Goal: Task Accomplishment & Management: Complete application form

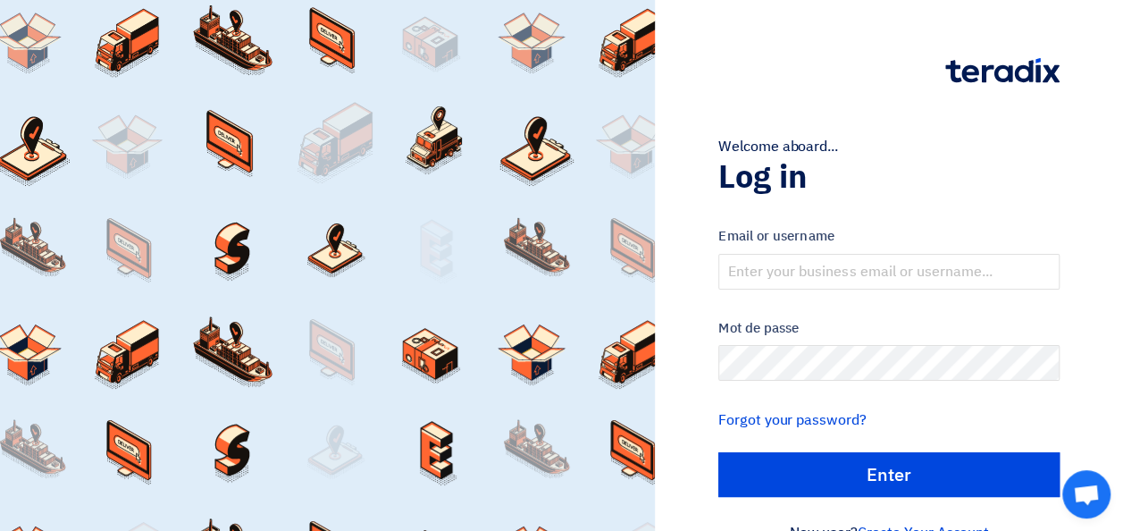
scroll to position [41, 0]
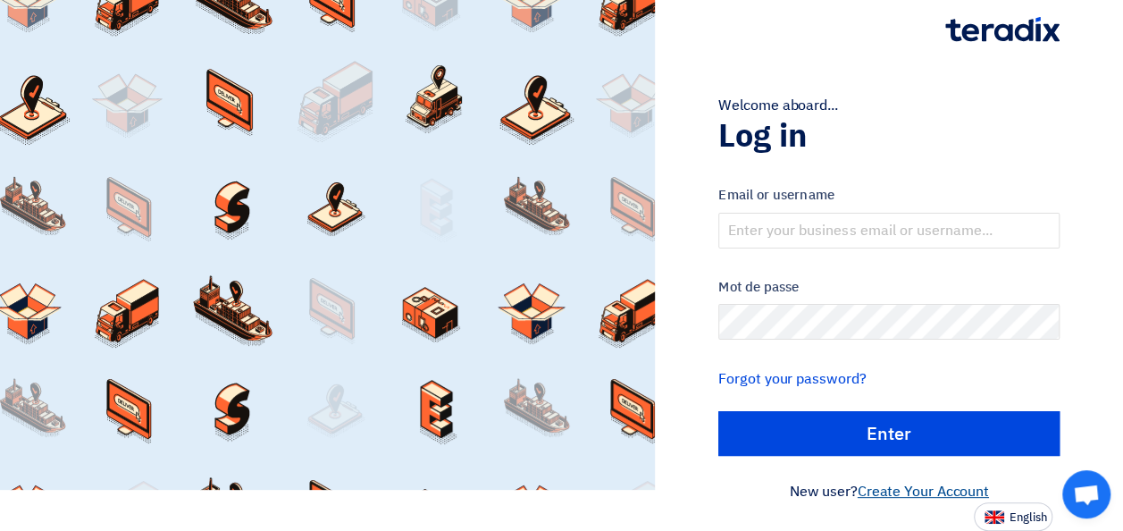
click at [883, 492] on link "Create Your Account" at bounding box center [923, 491] width 131 height 21
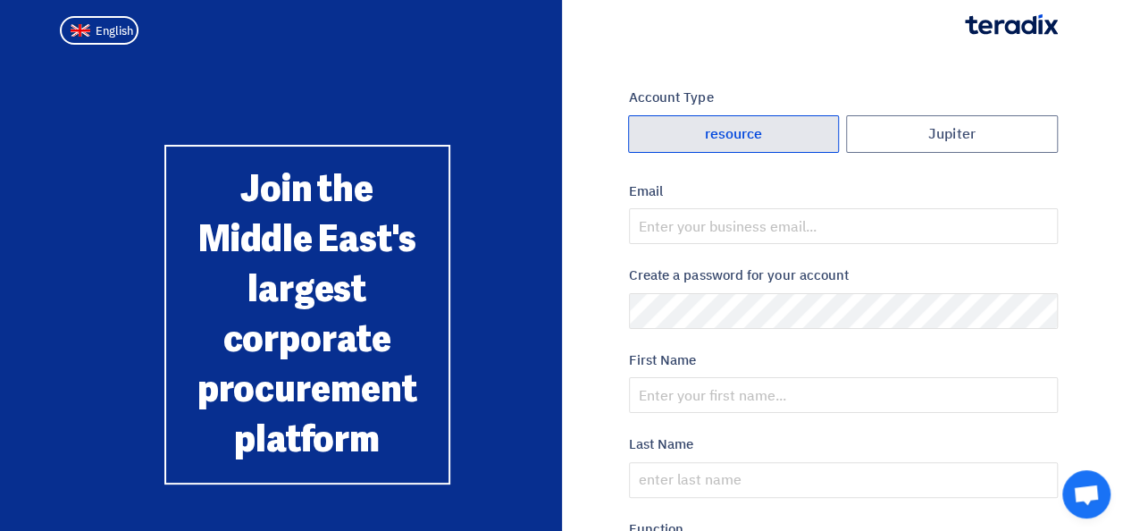
click at [715, 138] on font "resource" at bounding box center [733, 134] width 58 height 14
click at [715, 138] on input "resource" at bounding box center [734, 134] width 210 height 36
radio input "true"
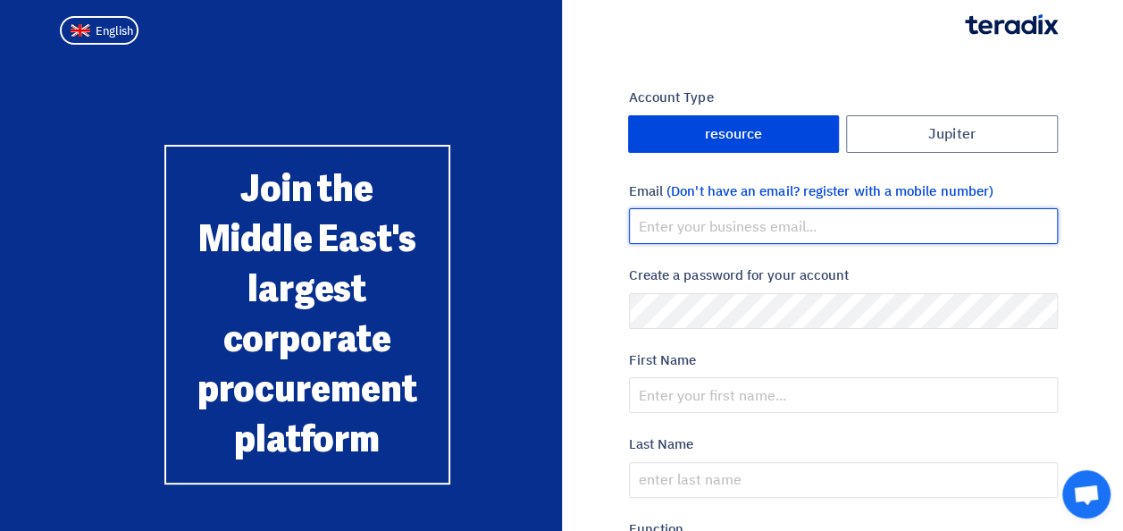
click at [711, 224] on input "email" at bounding box center [843, 226] width 429 height 36
type input "info@flowexpert.net"
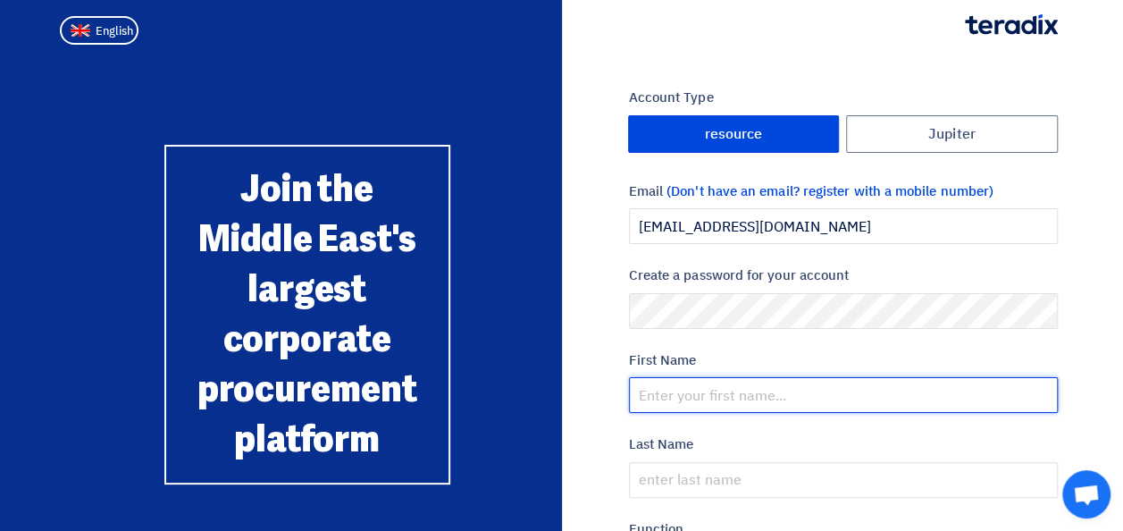
click at [726, 388] on input "text" at bounding box center [843, 395] width 429 height 36
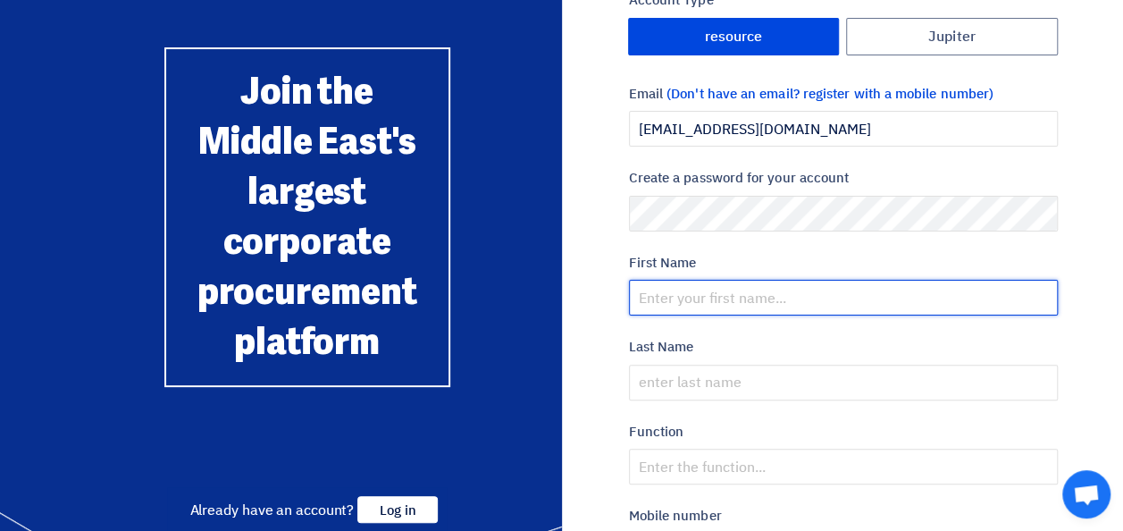
scroll to position [97, 0]
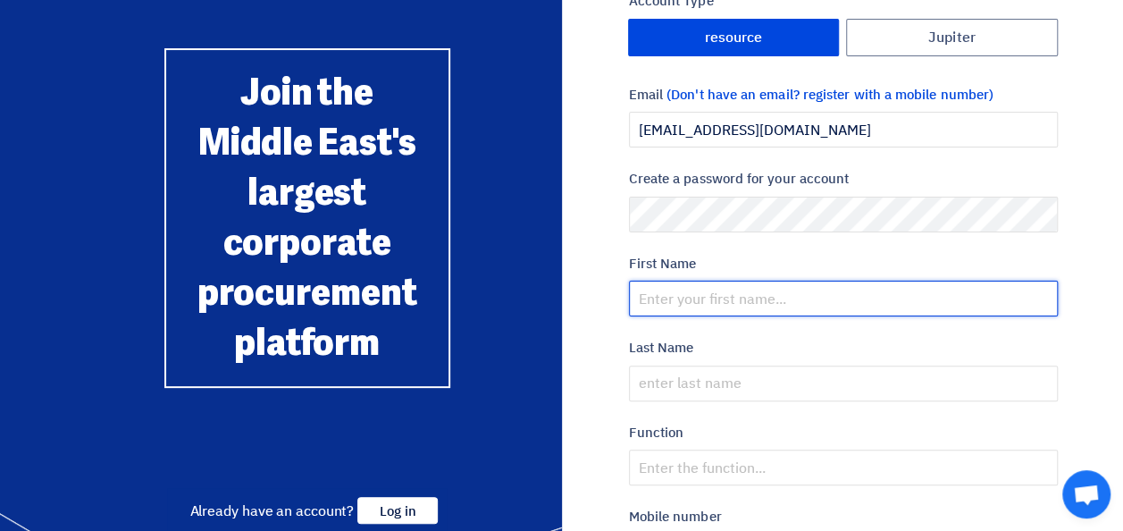
paste input "Raj6527@"
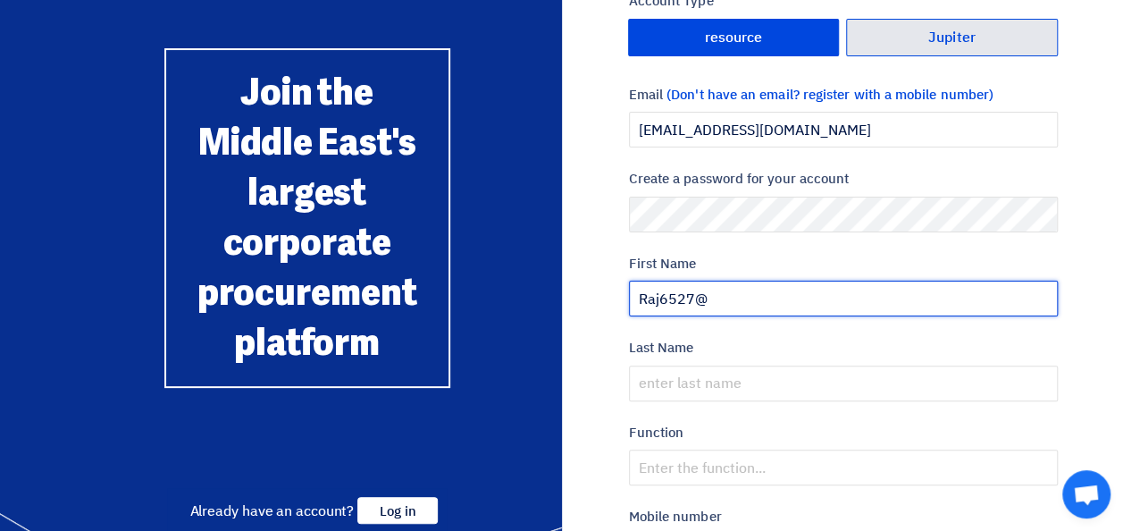
type input "Raj6527@"
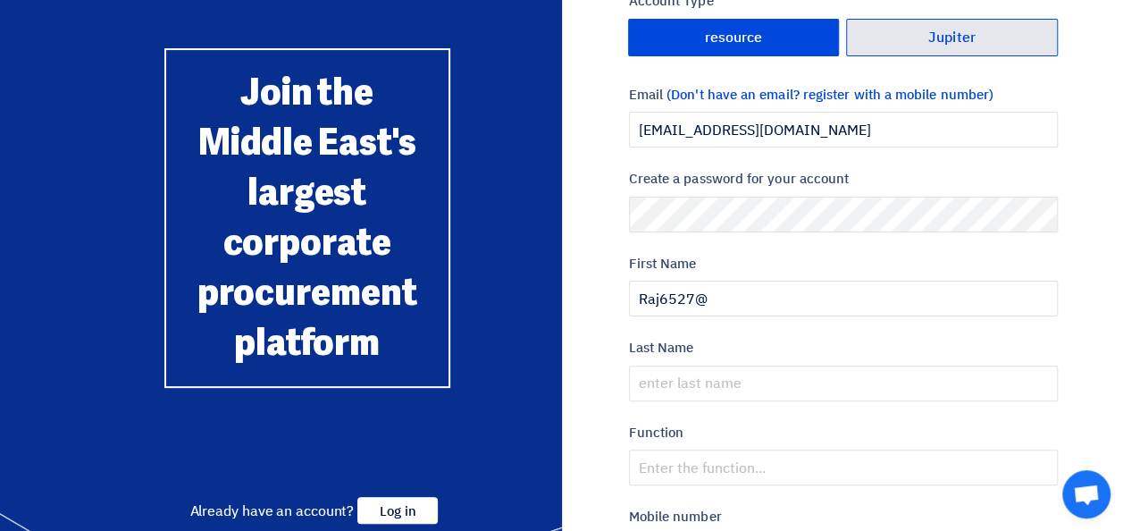
click at [941, 38] on font "Jupiter" at bounding box center [952, 37] width 47 height 14
click at [941, 38] on input "Jupiter" at bounding box center [952, 38] width 210 height 36
radio input "true"
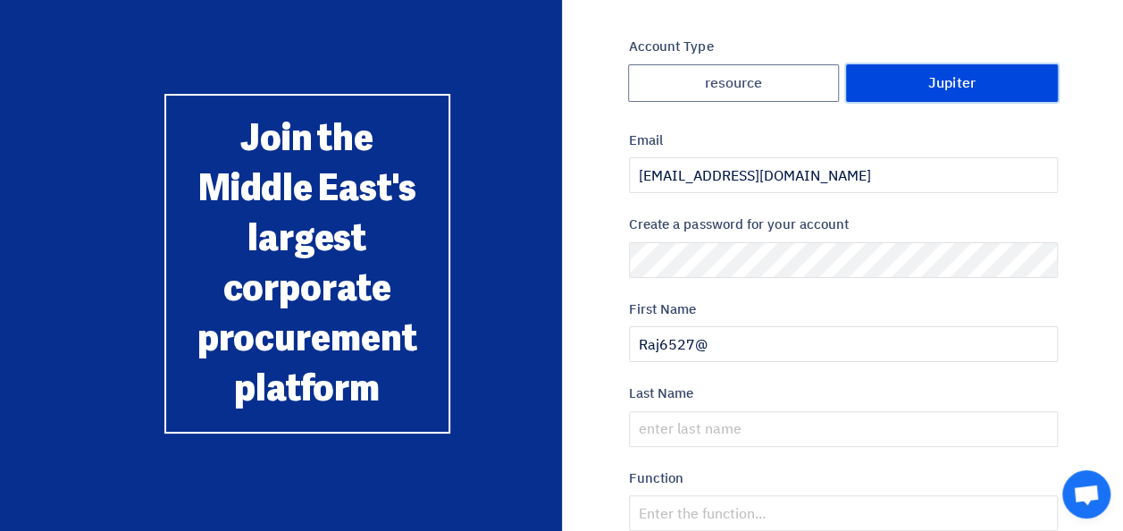
scroll to position [52, 0]
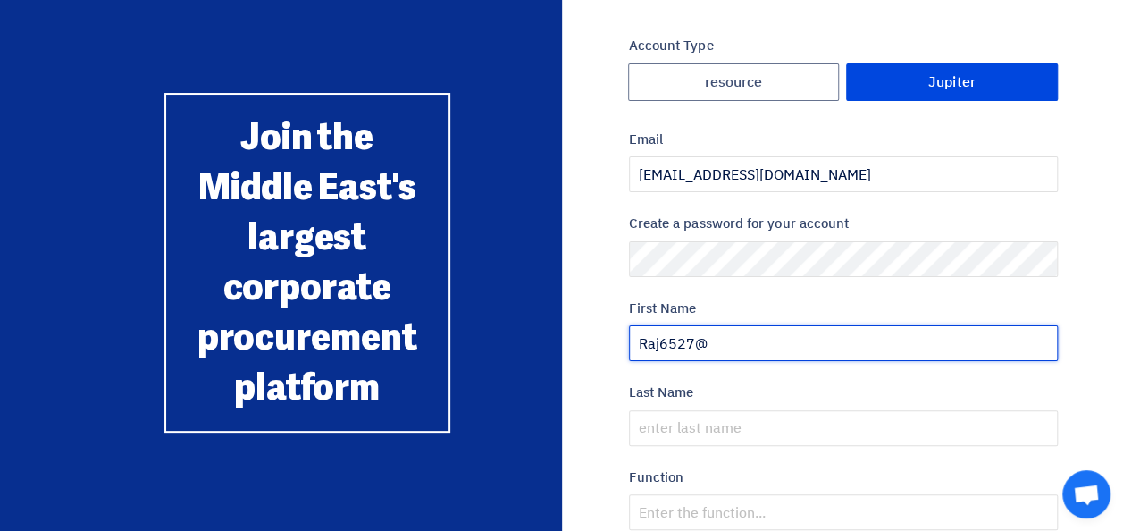
click at [747, 347] on input "Raj6527@" at bounding box center [843, 343] width 429 height 36
type input "R"
type input "T"
type input "[PERSON_NAME]"
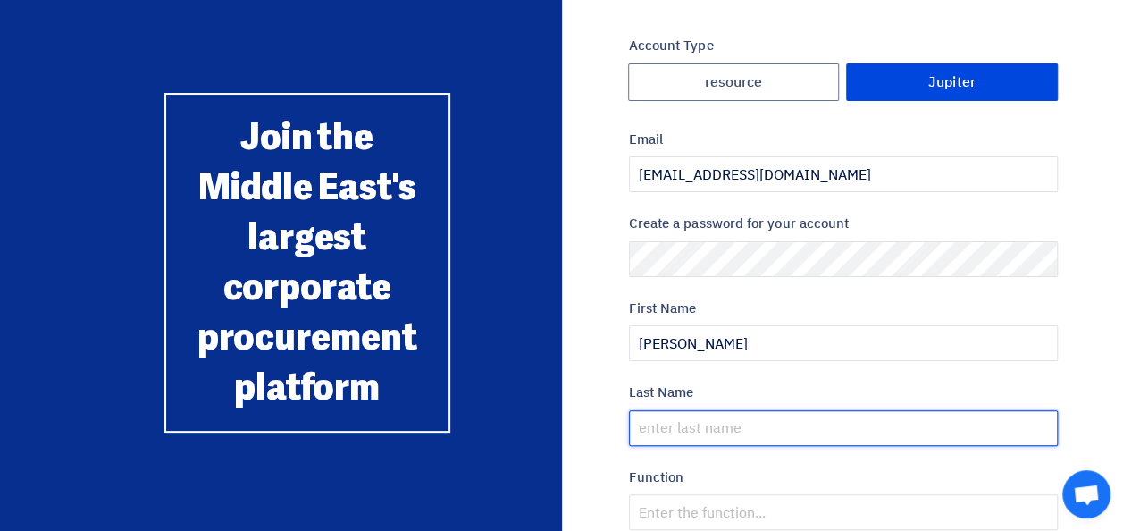
click at [666, 432] on input "text" at bounding box center [843, 428] width 429 height 36
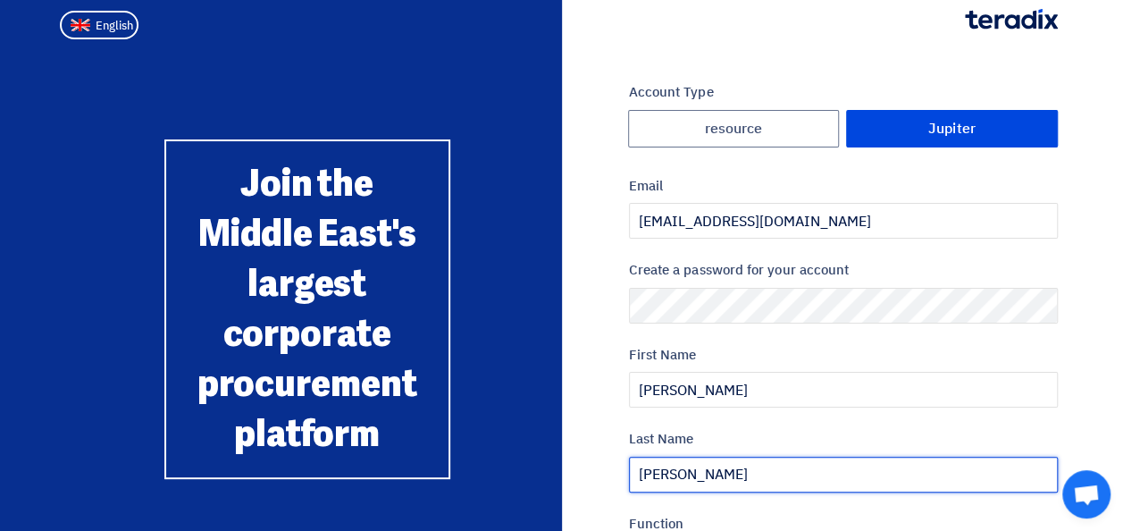
scroll to position [0, 0]
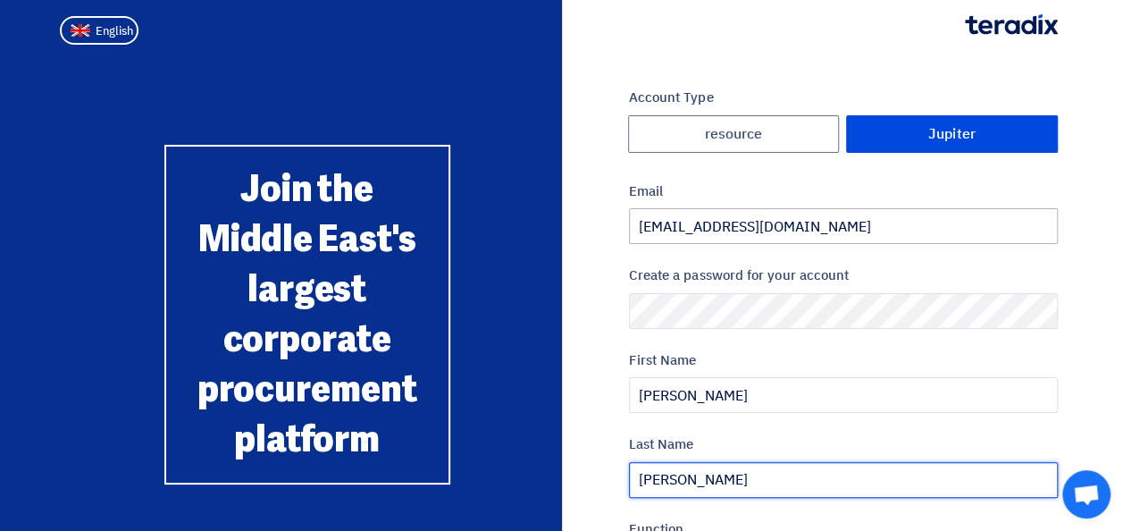
type input "Thamimul Ansary"
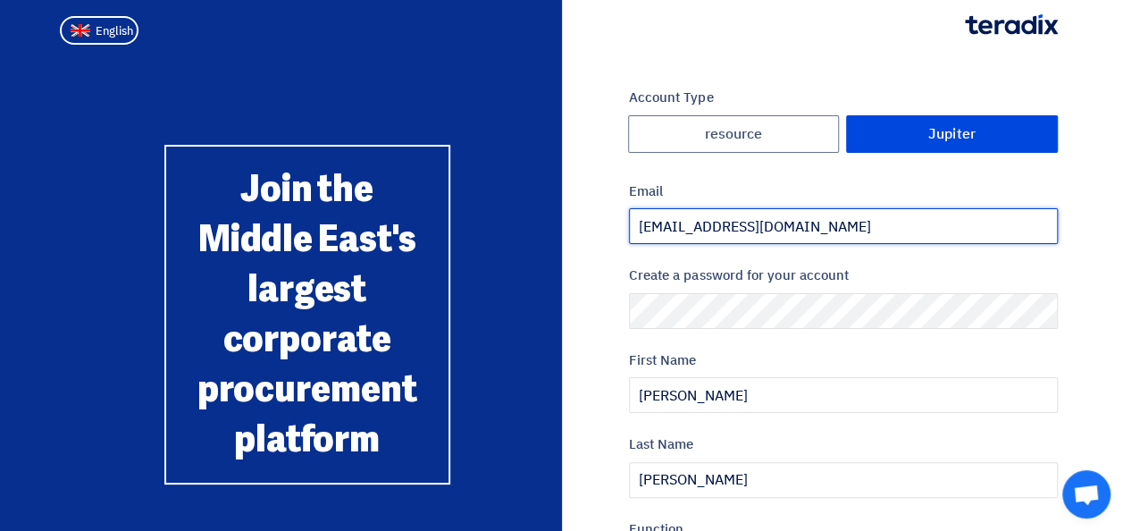
click at [781, 222] on input "info@flowexpert.net" at bounding box center [843, 226] width 429 height 36
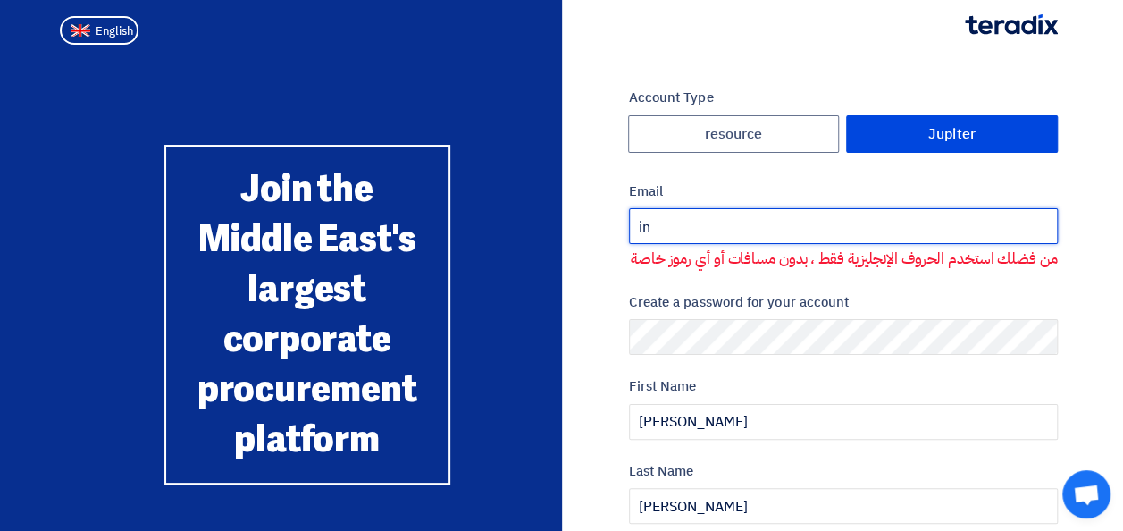
type input "i"
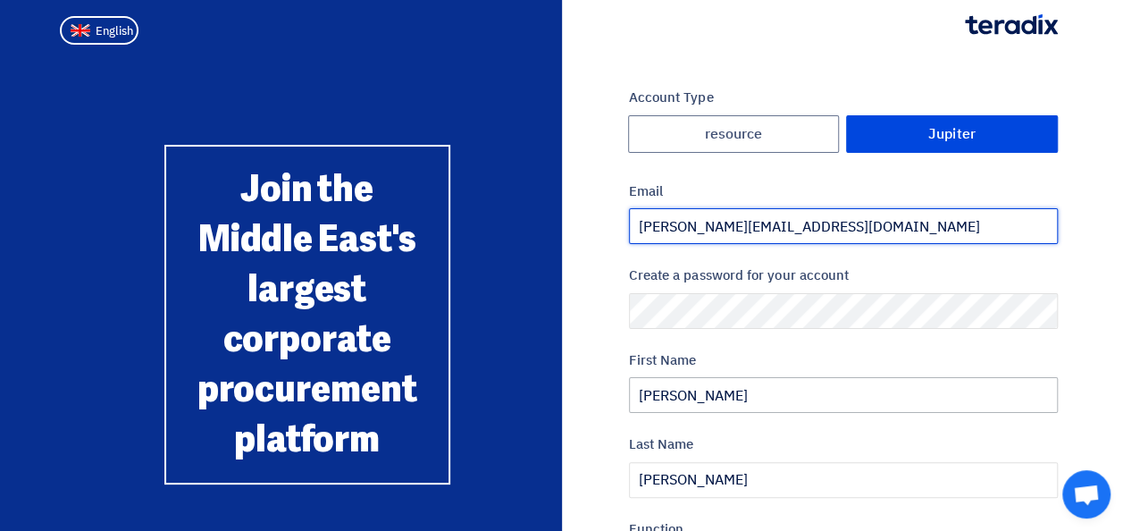
type input "thamimul@flowexpert.net"
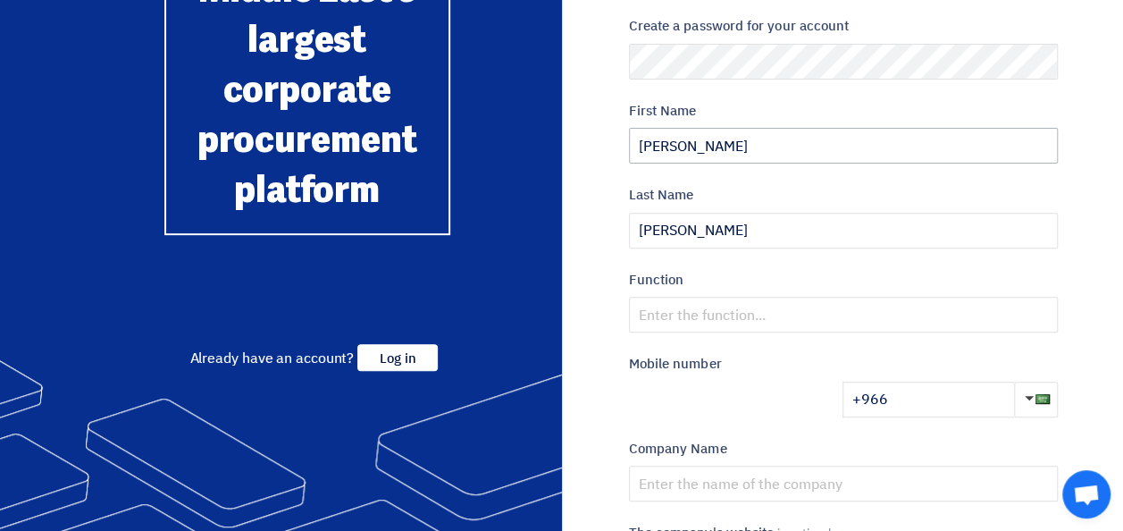
scroll to position [250, 0]
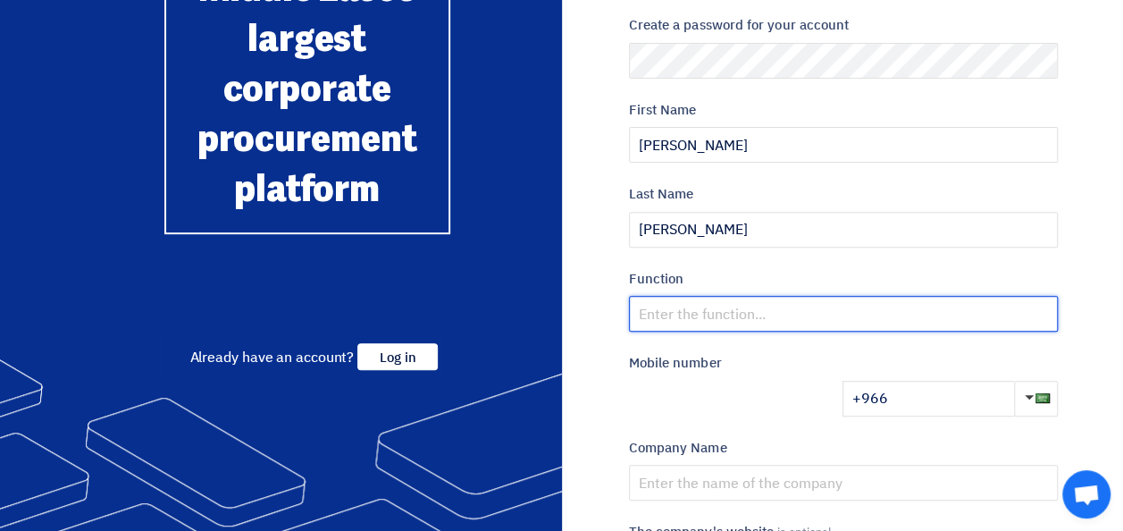
click at [709, 322] on input "text" at bounding box center [843, 314] width 429 height 36
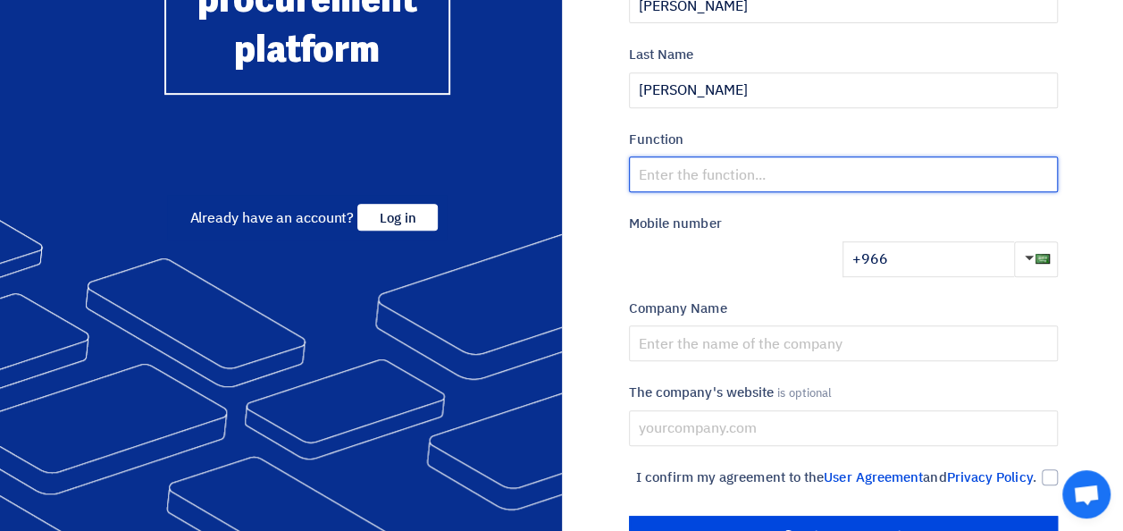
scroll to position [391, 0]
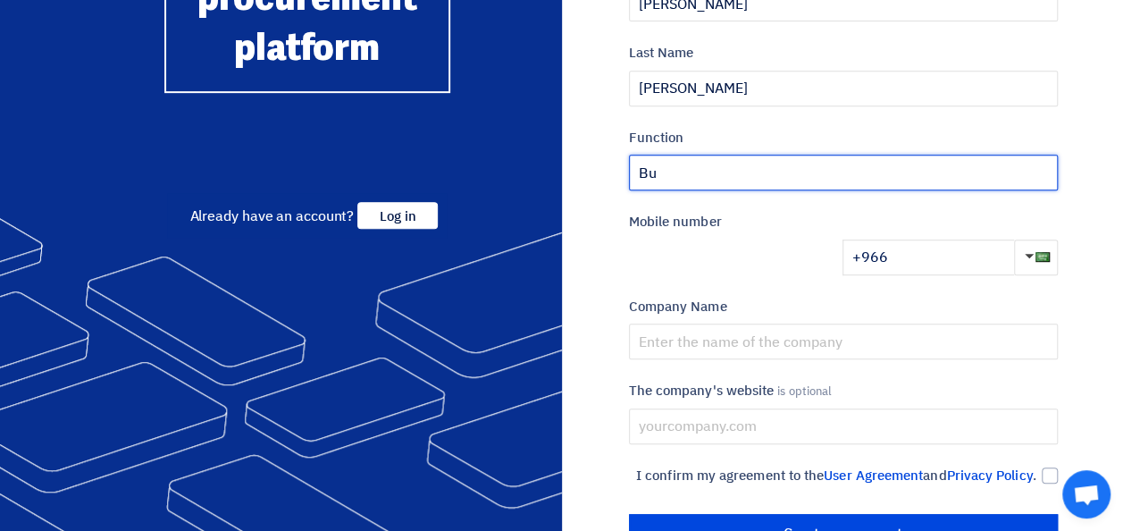
type input "B"
type input "Business development"
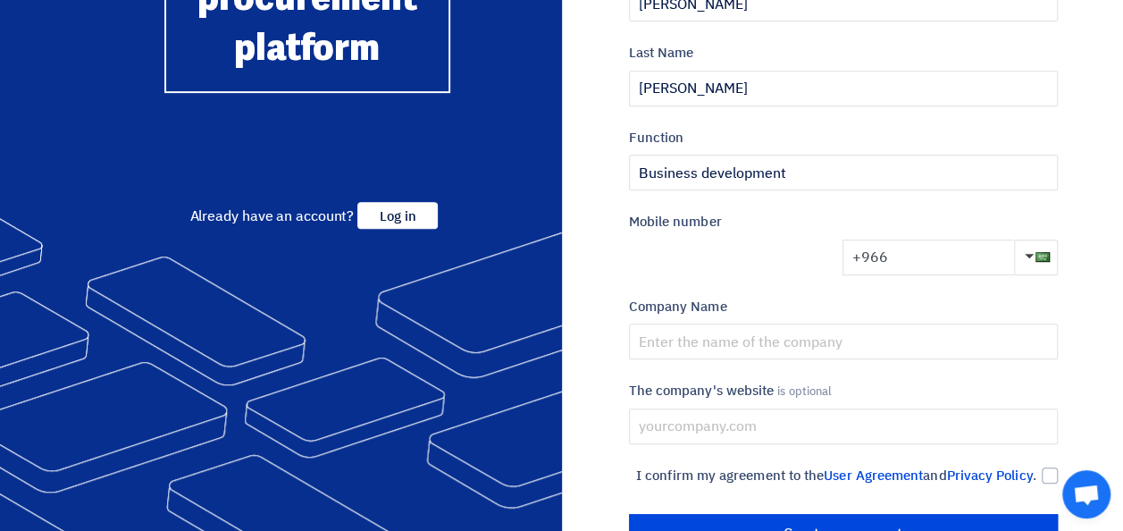
click at [990, 265] on input "+966" at bounding box center [929, 258] width 172 height 36
type input "+966 538688596"
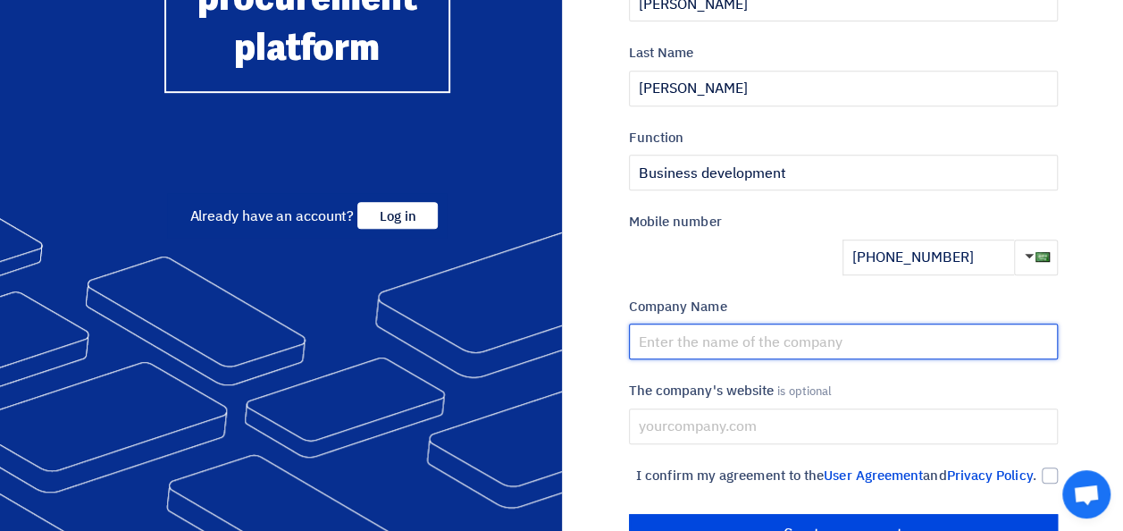
click at [714, 347] on input "text" at bounding box center [843, 342] width 429 height 36
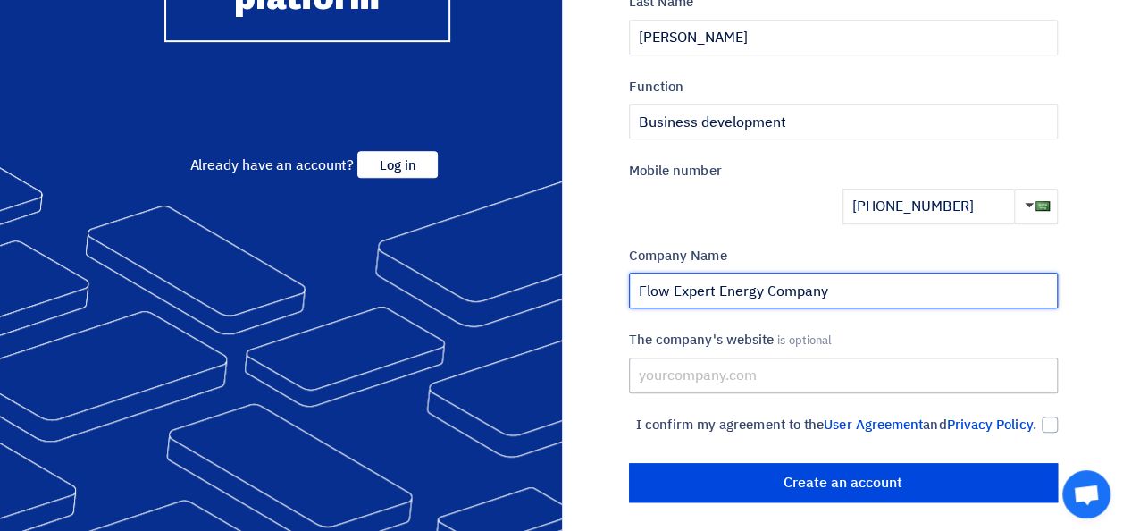
scroll to position [468, 0]
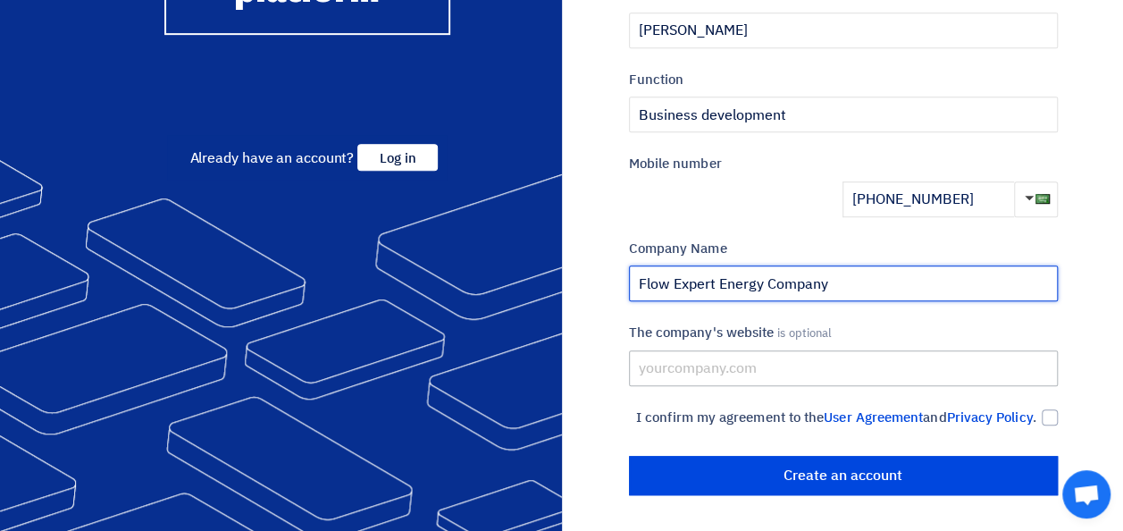
type input "Flow Expert Energy Company"
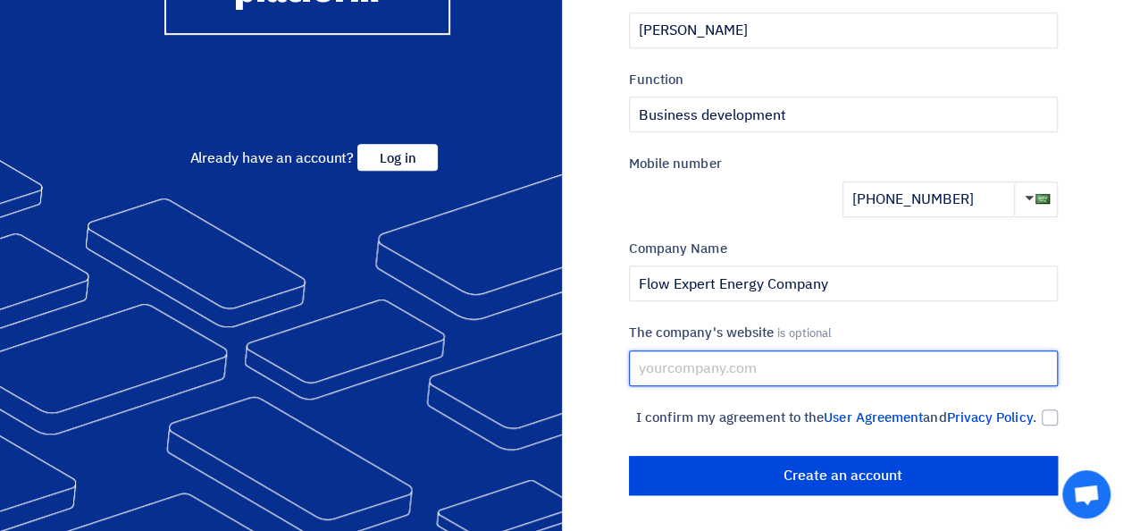
click at [689, 350] on input "text" at bounding box center [843, 368] width 429 height 36
type input "www.flowexpert.net"
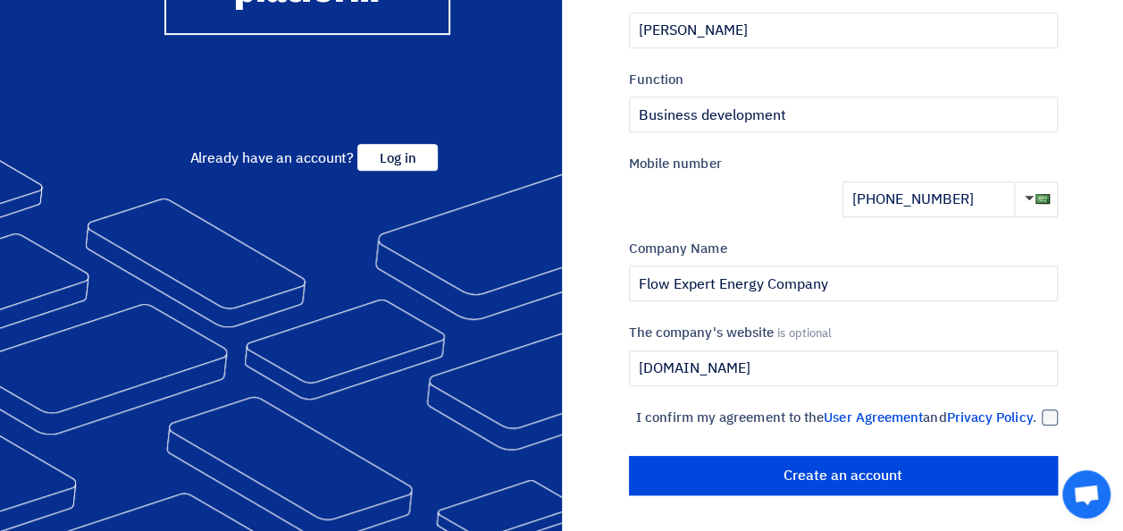
click at [1047, 409] on div at bounding box center [1050, 417] width 16 height 16
click at [1037, 408] on input "I confirm my agreement to the User Agreement and Privacy Policy ." at bounding box center [822, 426] width 429 height 36
checkbox input "true"
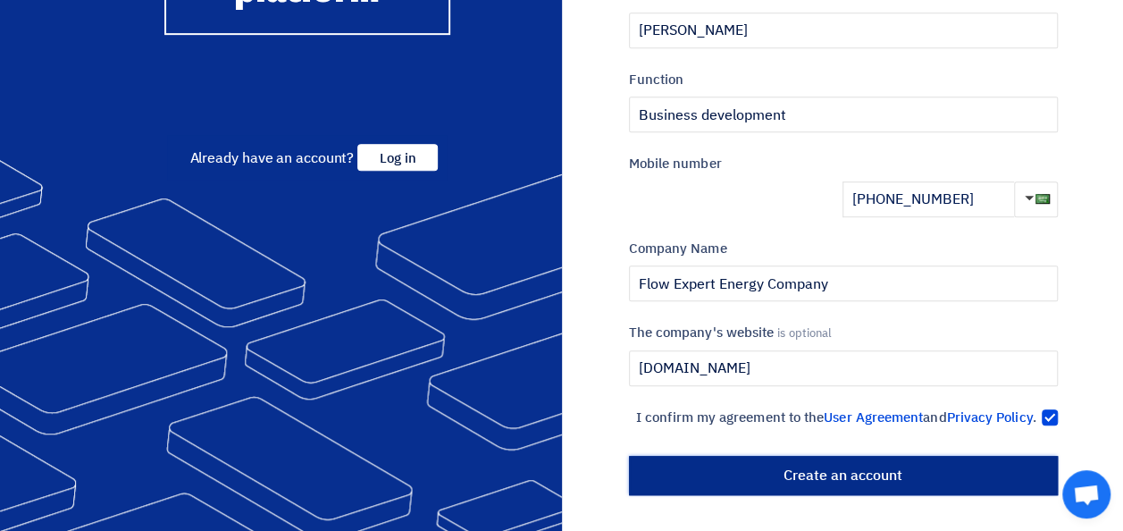
click at [777, 474] on input "أنشئ حساب" at bounding box center [843, 475] width 429 height 39
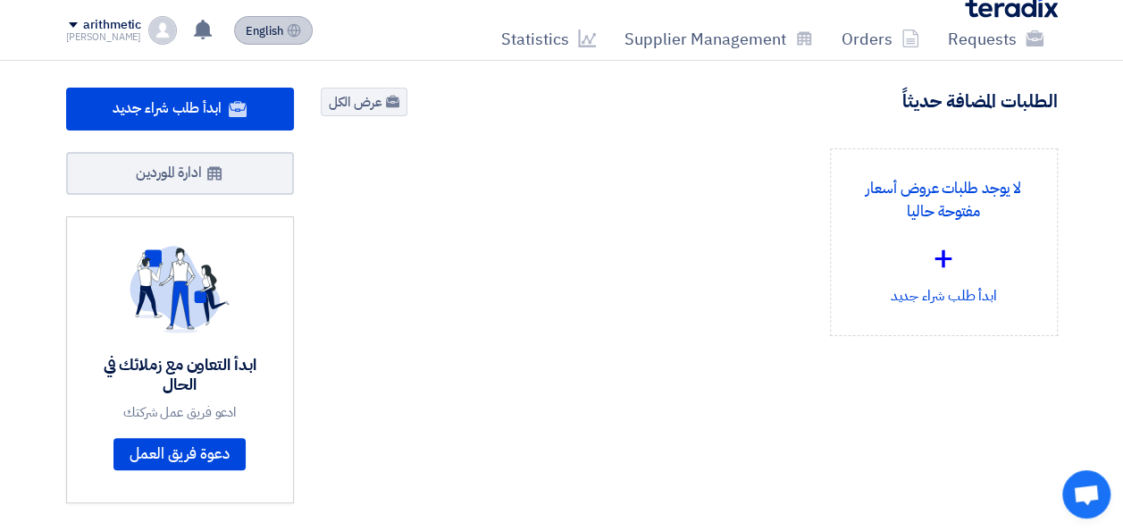
click at [264, 39] on button "English EN" at bounding box center [273, 30] width 79 height 29
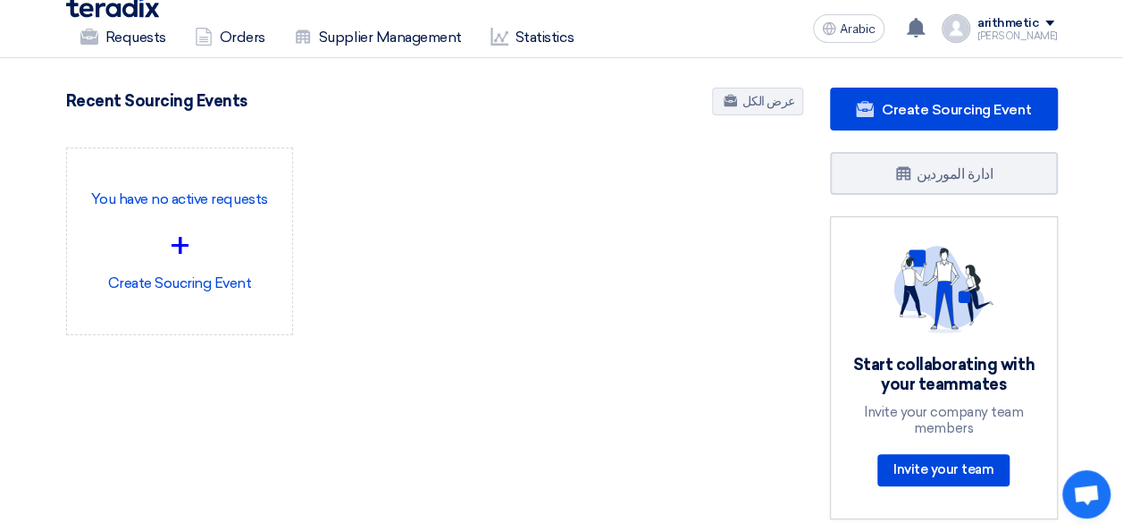
click at [1055, 23] on span at bounding box center [1050, 23] width 9 height 5
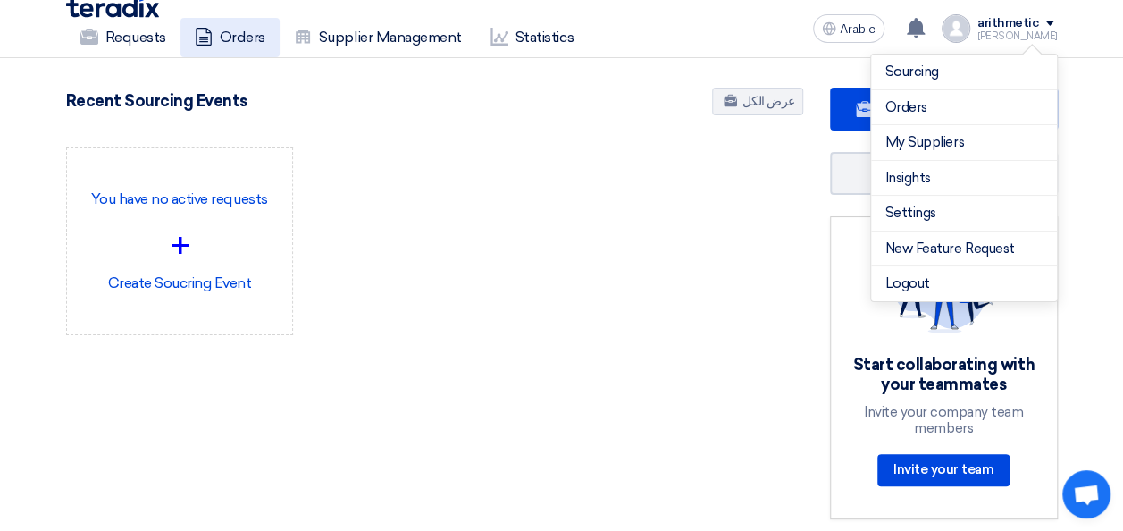
click at [233, 30] on font "Orders" at bounding box center [243, 37] width 46 height 21
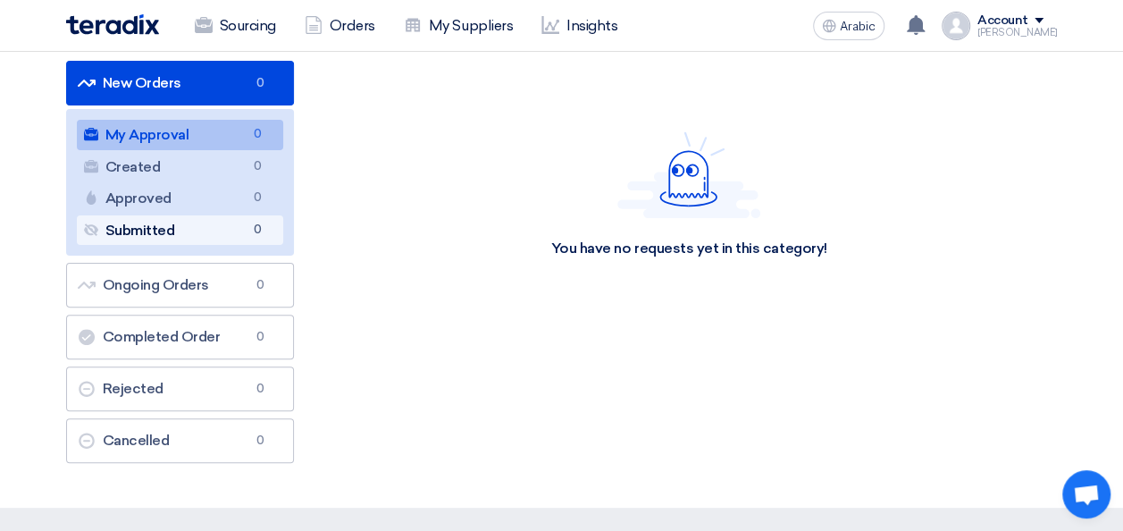
scroll to position [137, 0]
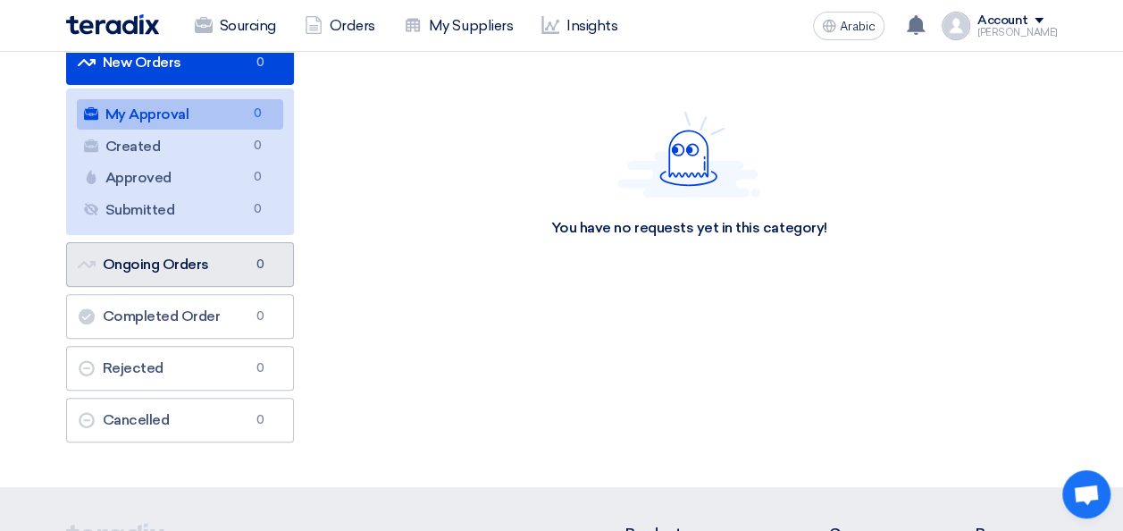
click at [231, 248] on link "Ongoing Orders Ongoing Orders 0" at bounding box center [180, 264] width 228 height 45
